Goal: Task Accomplishment & Management: Complete application form

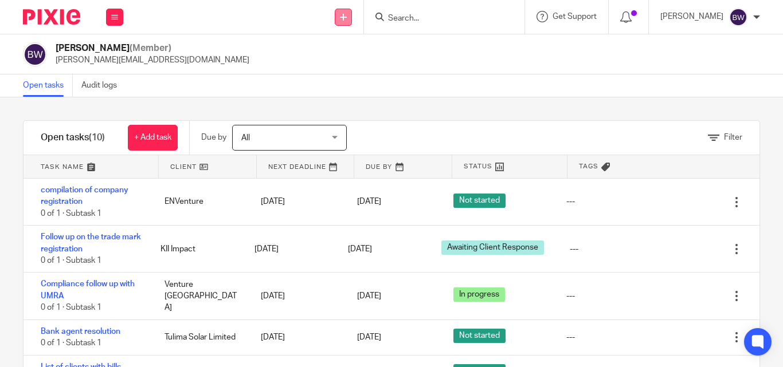
click at [347, 18] on icon at bounding box center [343, 17] width 7 height 7
click at [337, 70] on link "Create task" at bounding box center [345, 70] width 80 height 17
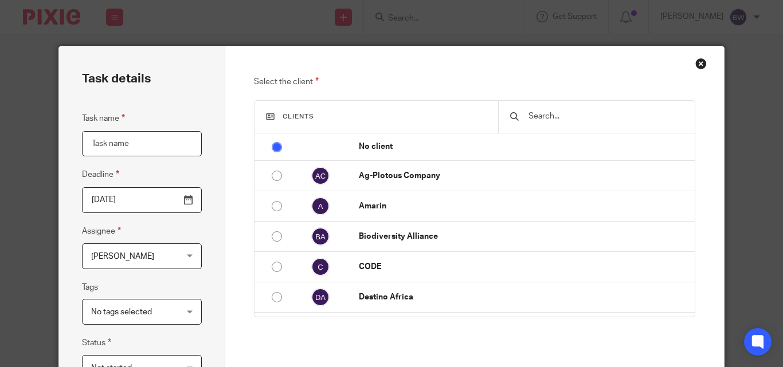
click at [134, 145] on input "Task name" at bounding box center [142, 144] width 120 height 26
type input "Reviewing MOU"
click at [569, 119] on input "text" at bounding box center [604, 116] width 155 height 13
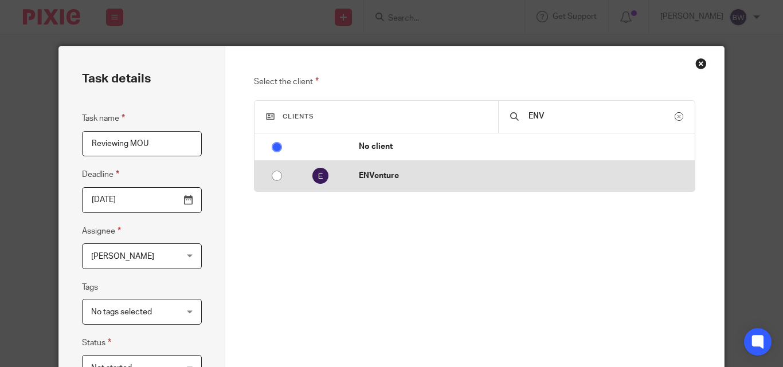
type input "ENV"
click at [450, 168] on td "ENVenture" at bounding box center [520, 176] width 347 height 30
radio input "false"
radio input "true"
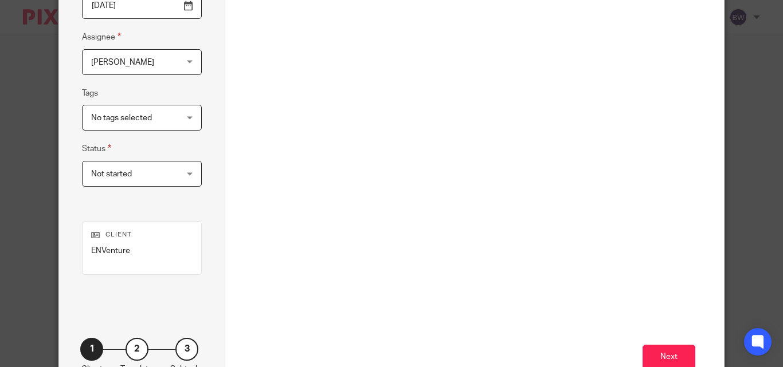
scroll to position [258, 0]
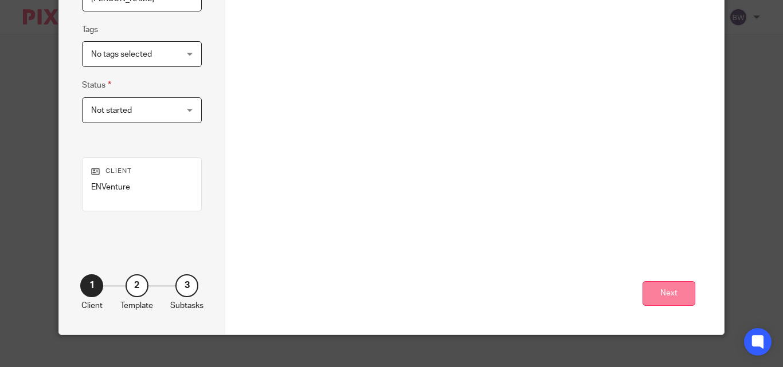
click at [675, 283] on button "Next" at bounding box center [668, 293] width 53 height 25
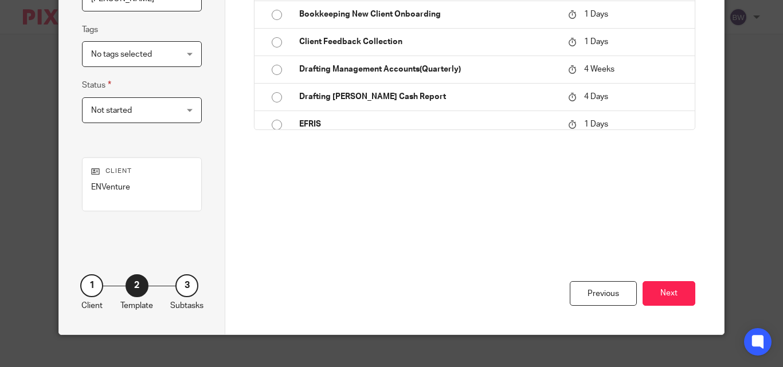
click at [675, 283] on button "Next" at bounding box center [668, 293] width 53 height 25
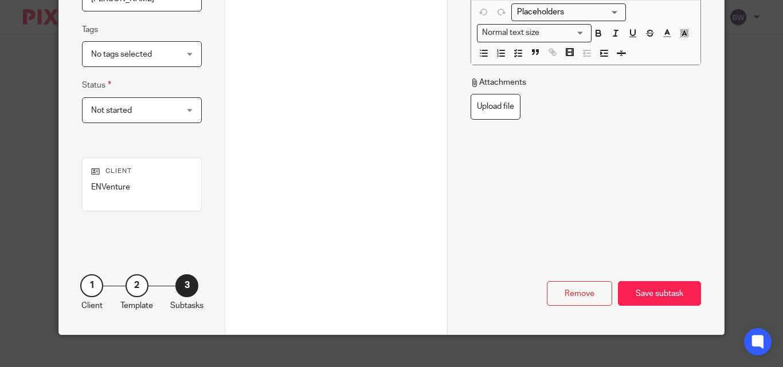
click at [675, 283] on div "Save subtask" at bounding box center [659, 293] width 83 height 25
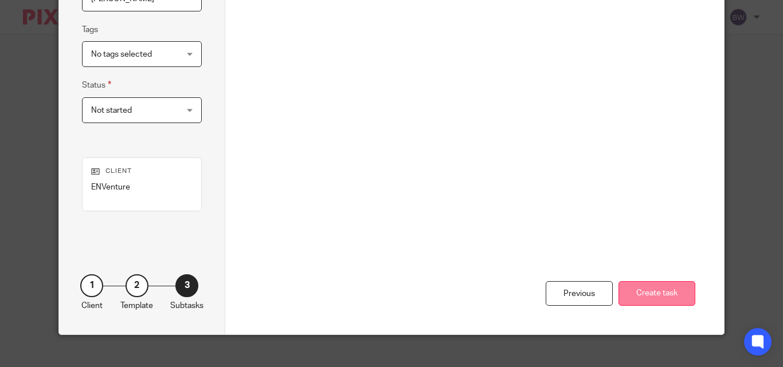
click at [648, 293] on button "Create task" at bounding box center [656, 293] width 77 height 25
